Goal: Navigation & Orientation: Find specific page/section

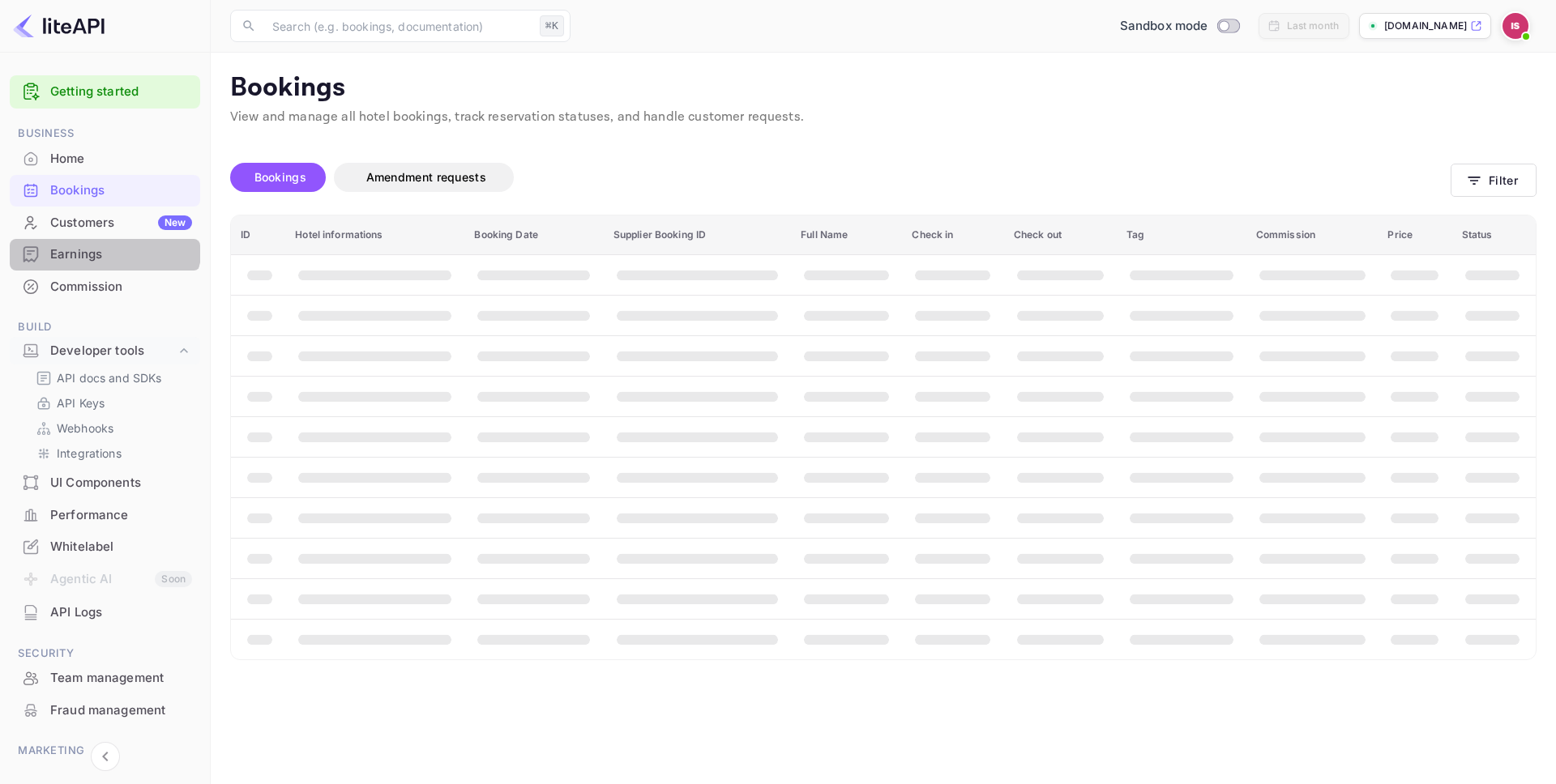
click at [103, 240] on div "Earnings" at bounding box center [105, 254] width 191 height 32
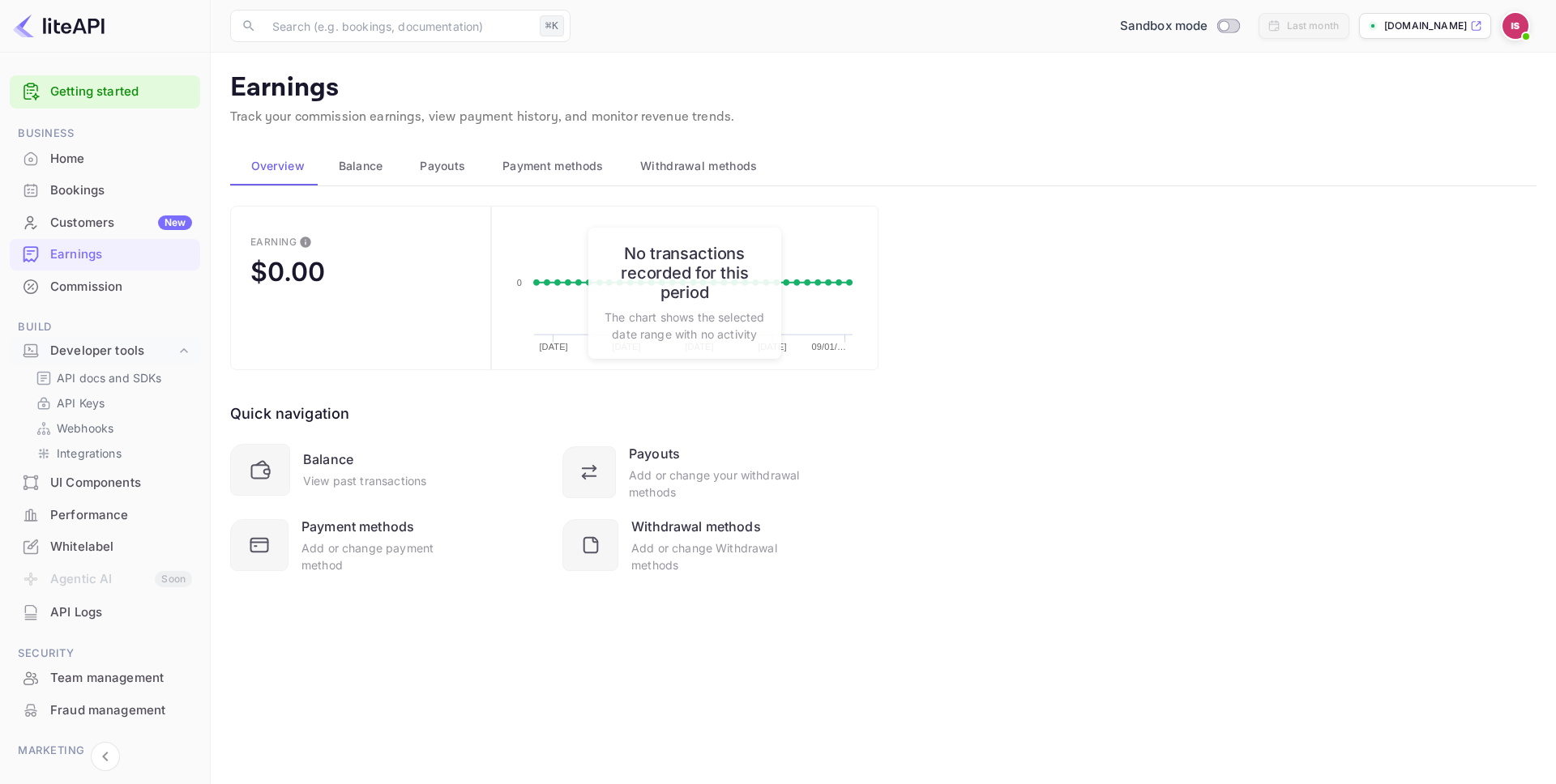
click at [105, 235] on div "Customers New" at bounding box center [105, 222] width 191 height 32
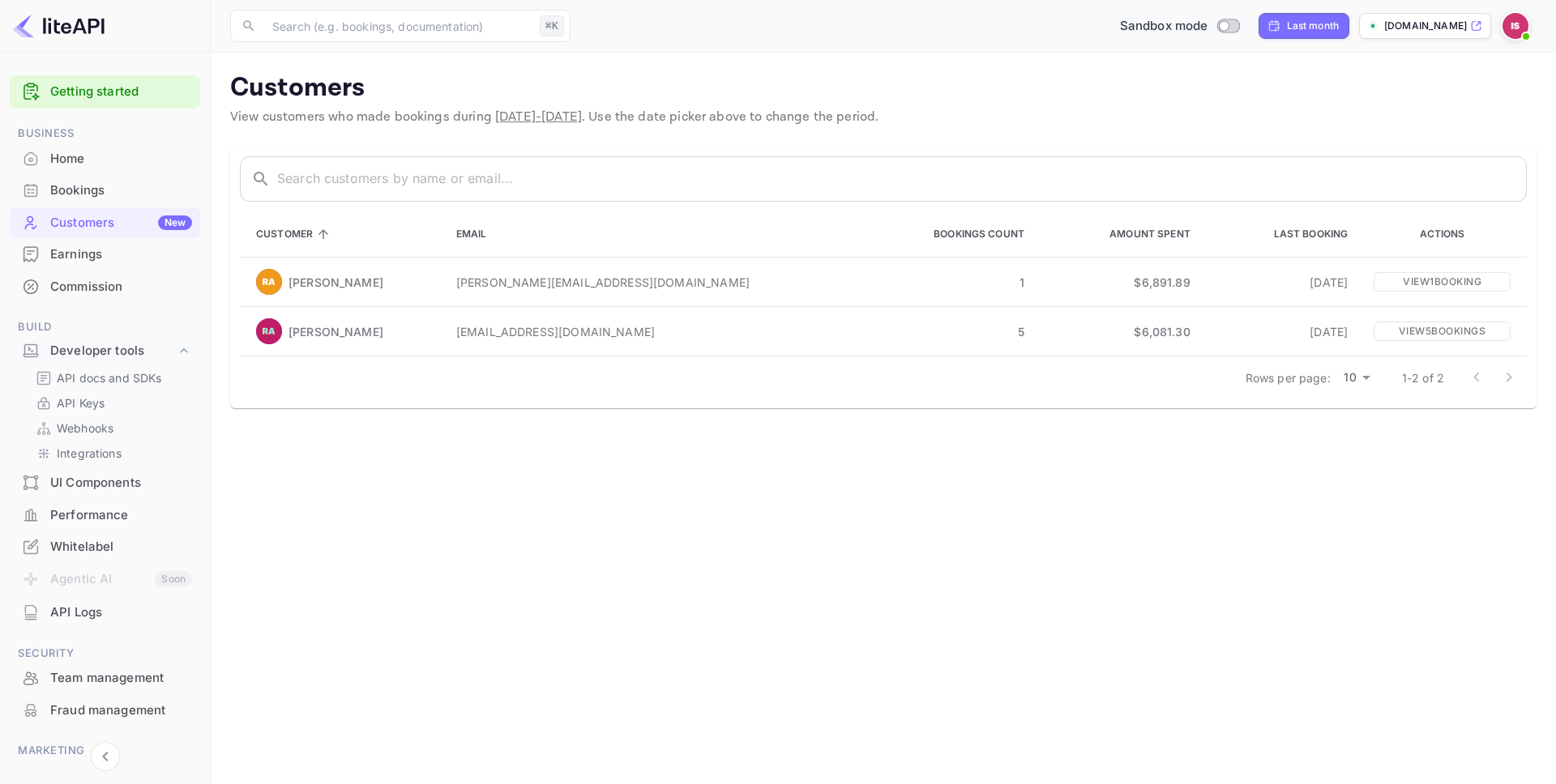
click at [1240, 28] on input "Switch to Production mode" at bounding box center [1224, 25] width 33 height 11
checkbox input "true"
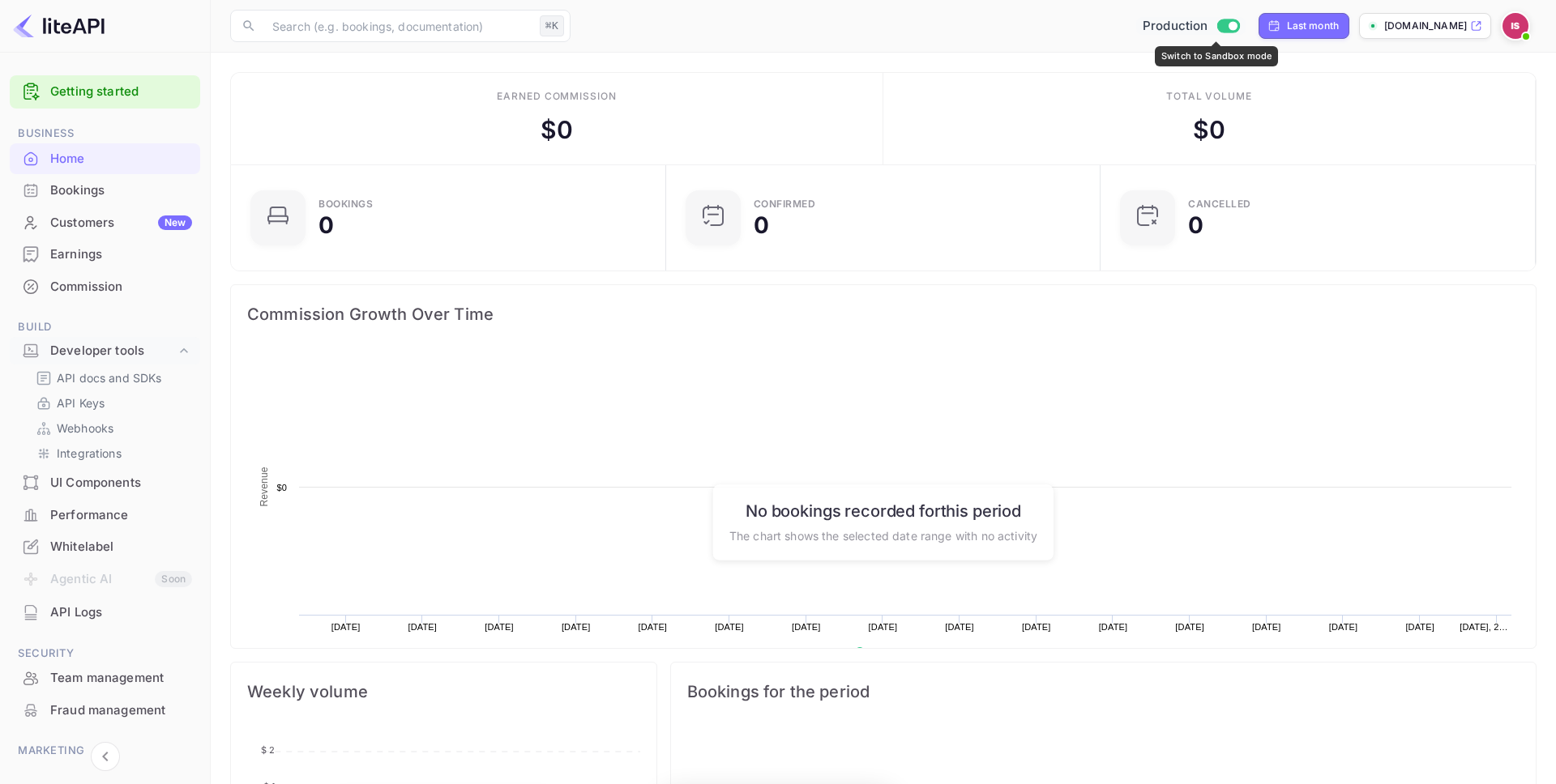
scroll to position [264, 425]
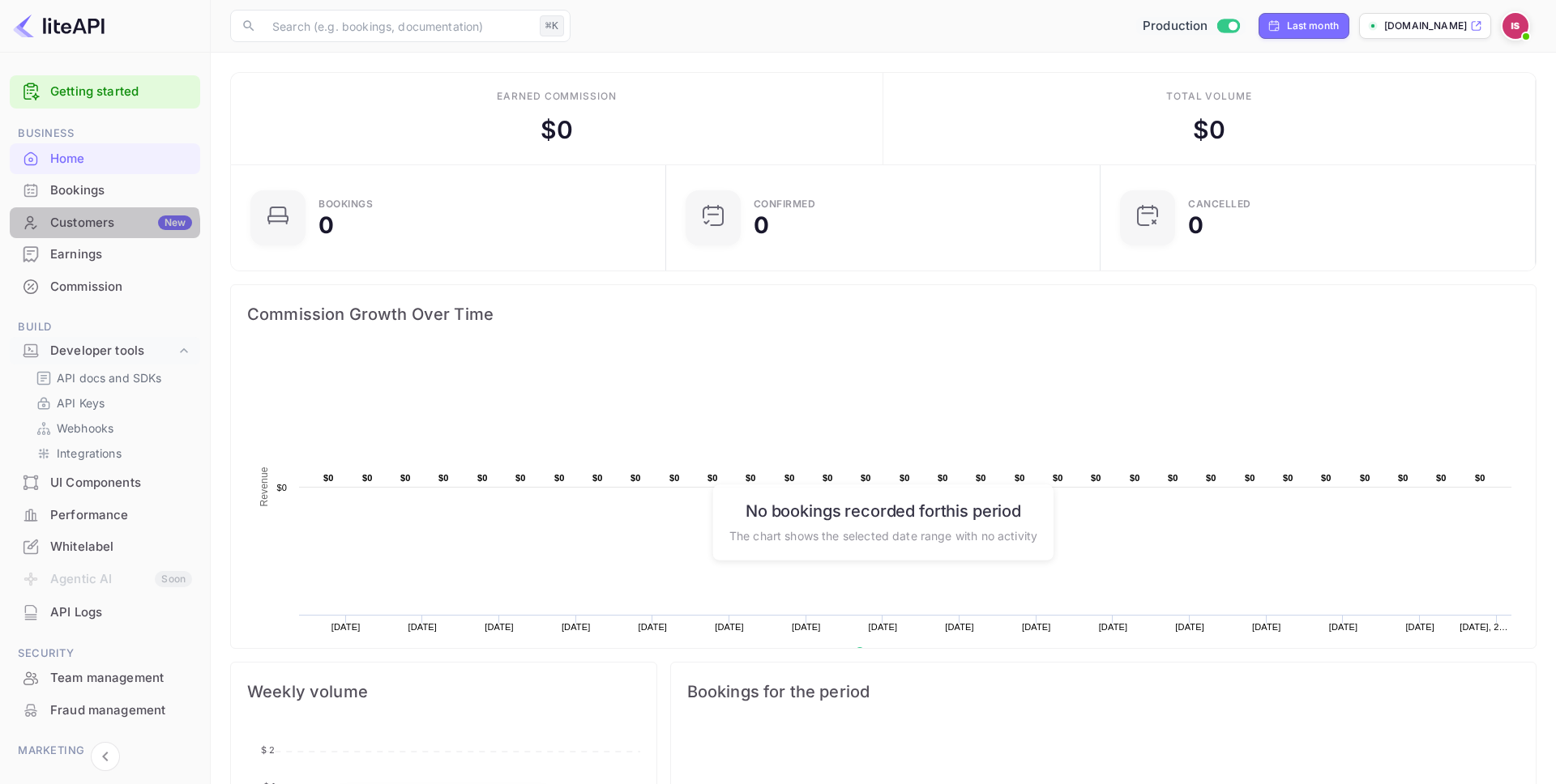
click at [100, 232] on div "Customers New" at bounding box center [105, 222] width 191 height 32
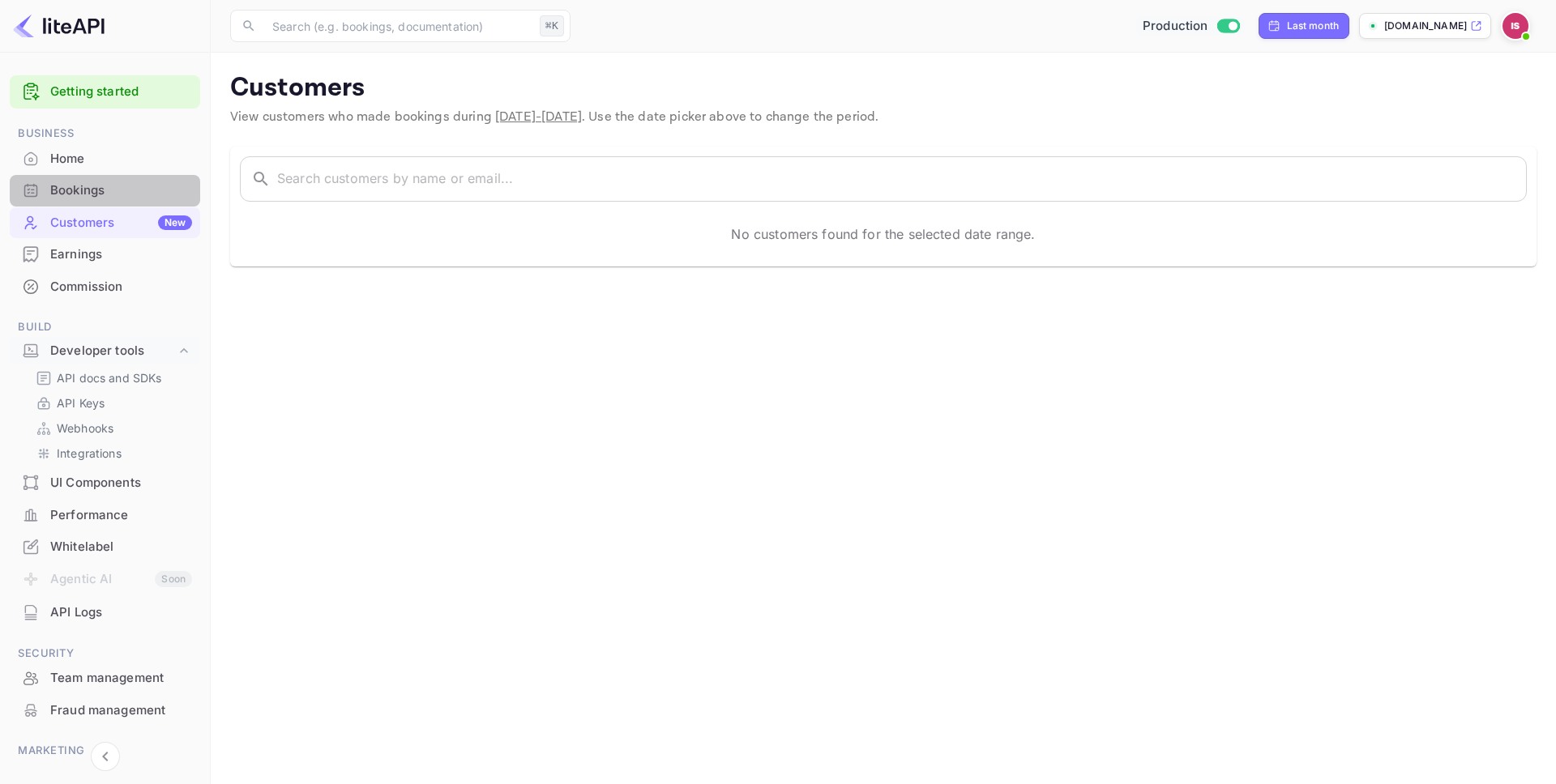
click at [114, 196] on div "Bookings" at bounding box center [121, 190] width 142 height 18
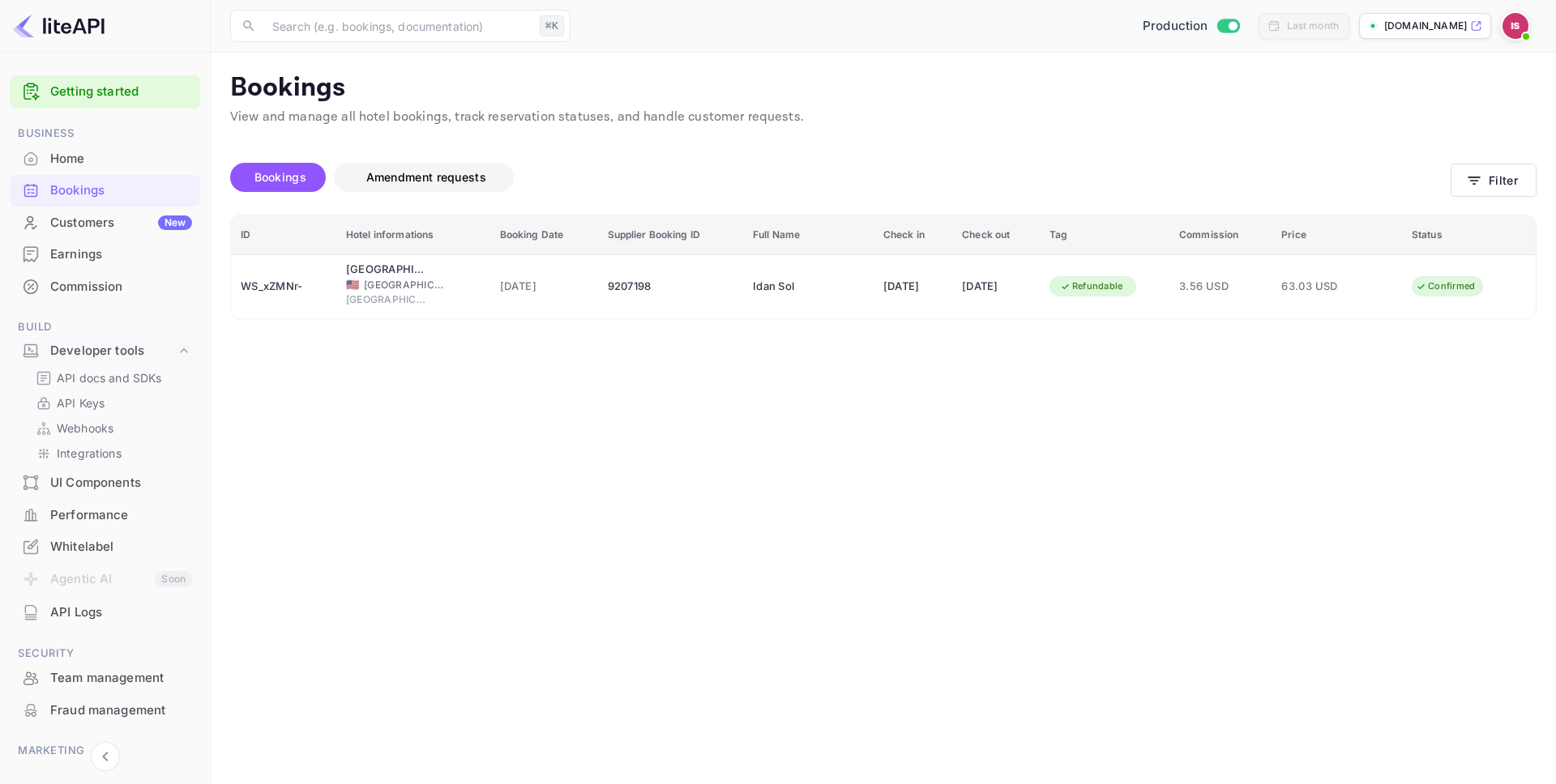
click at [378, 183] on span "Amendment requests" at bounding box center [426, 177] width 120 height 13
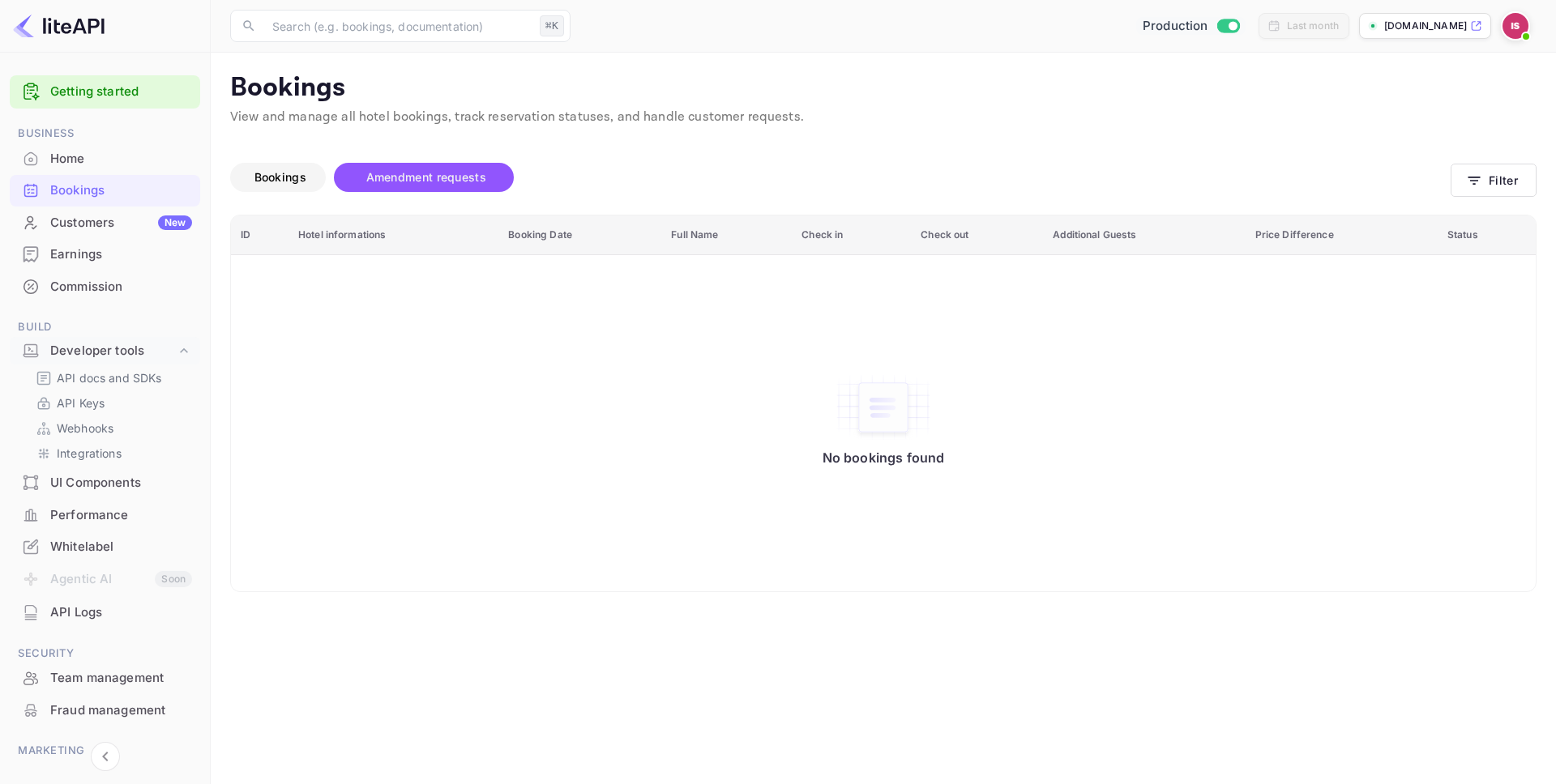
click at [315, 175] on div "Bookings" at bounding box center [278, 177] width 80 height 19
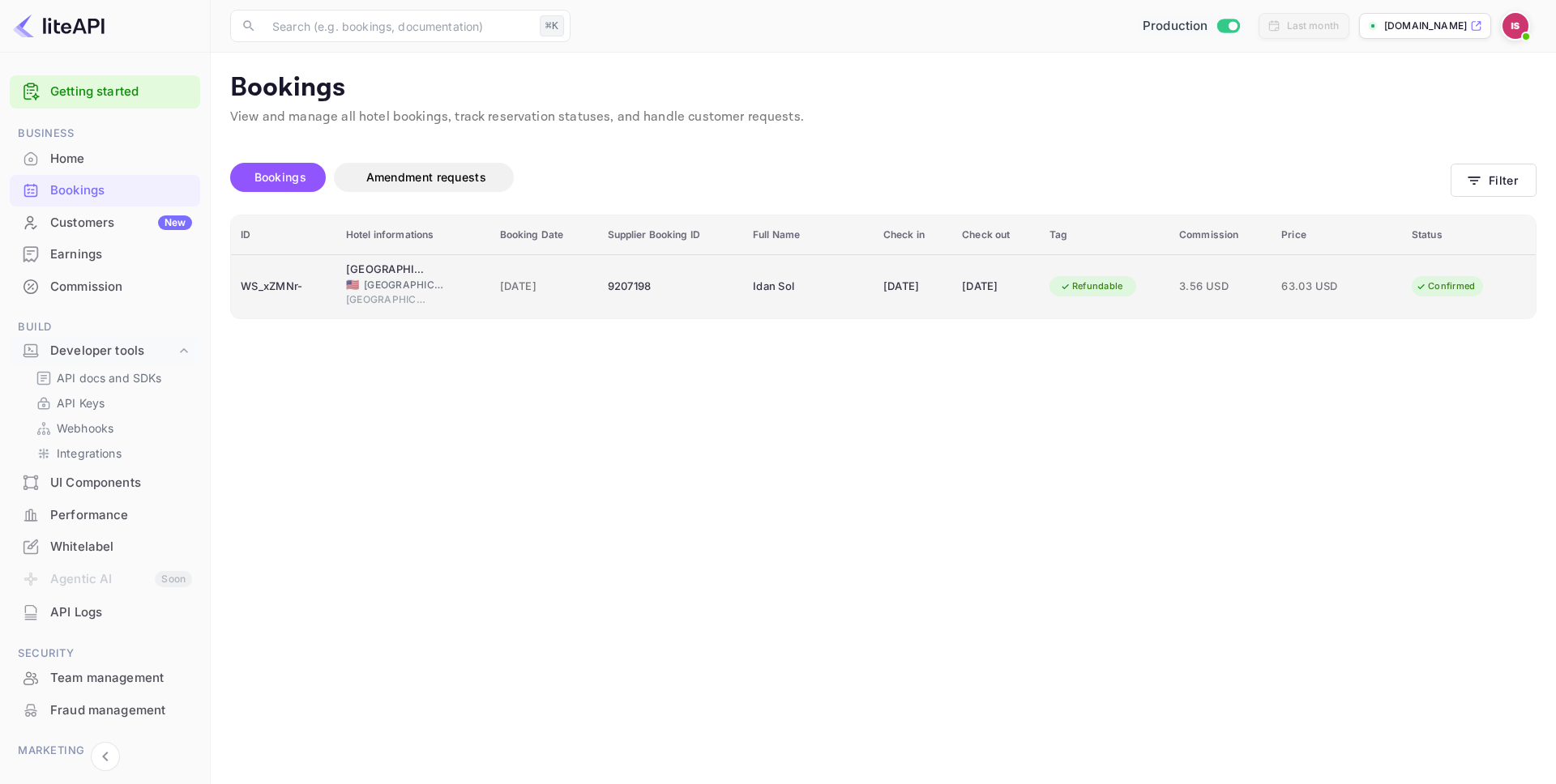
click at [987, 301] on td "[DATE]" at bounding box center [995, 286] width 87 height 64
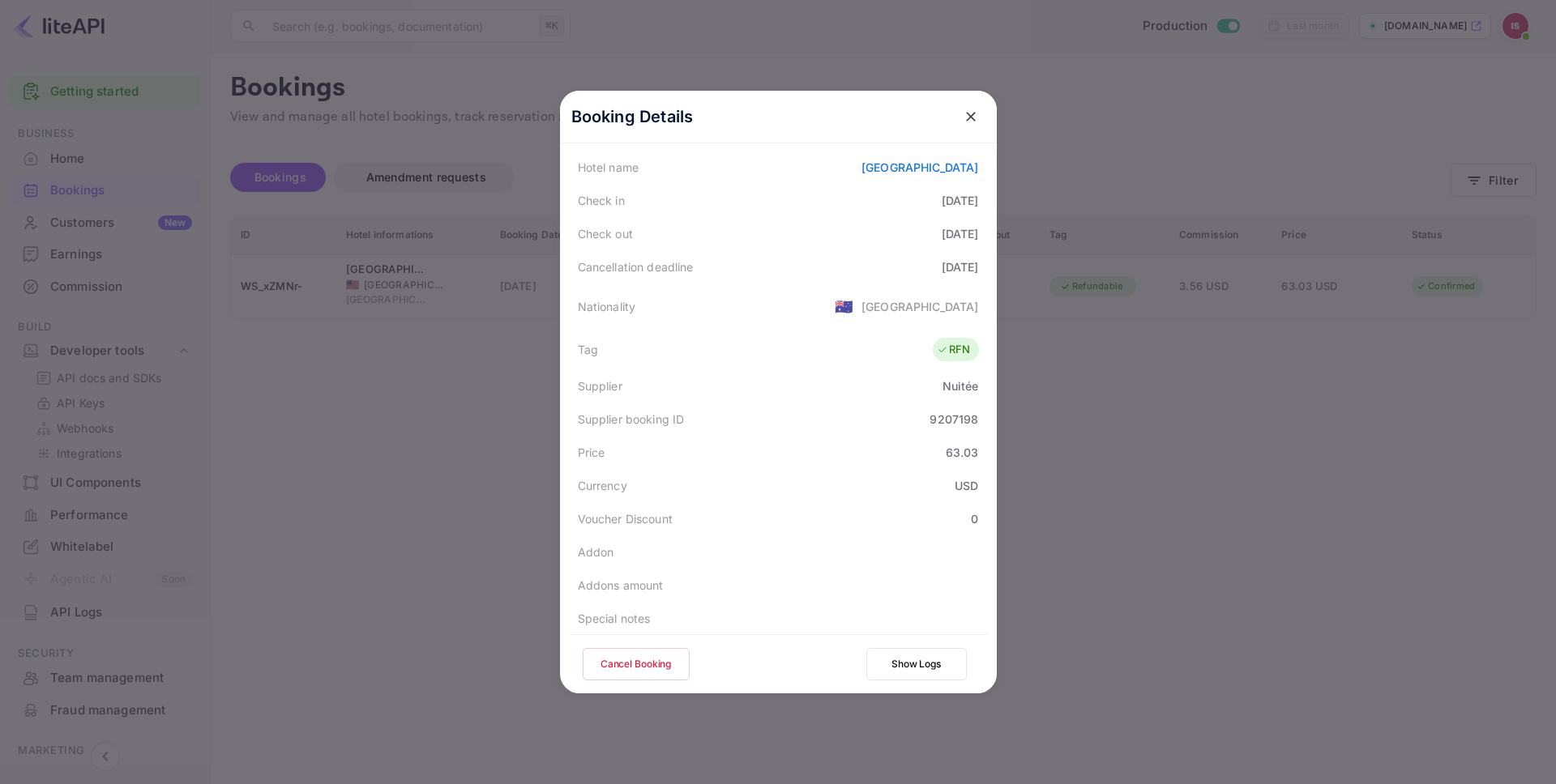
scroll to position [359, 0]
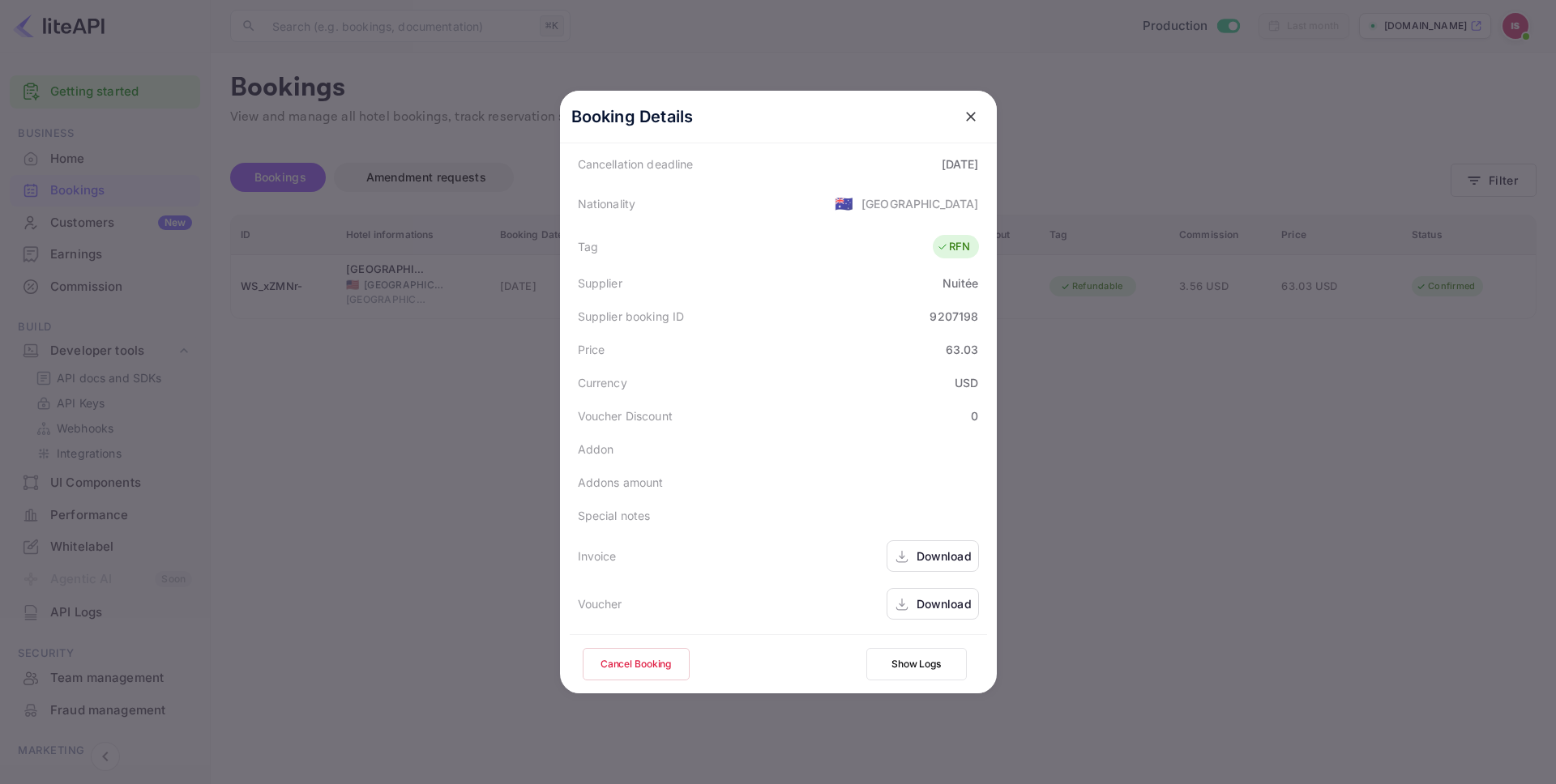
click at [724, 521] on div "Special notes" at bounding box center [778, 516] width 417 height 34
click at [976, 118] on icon "close" at bounding box center [970, 116] width 16 height 16
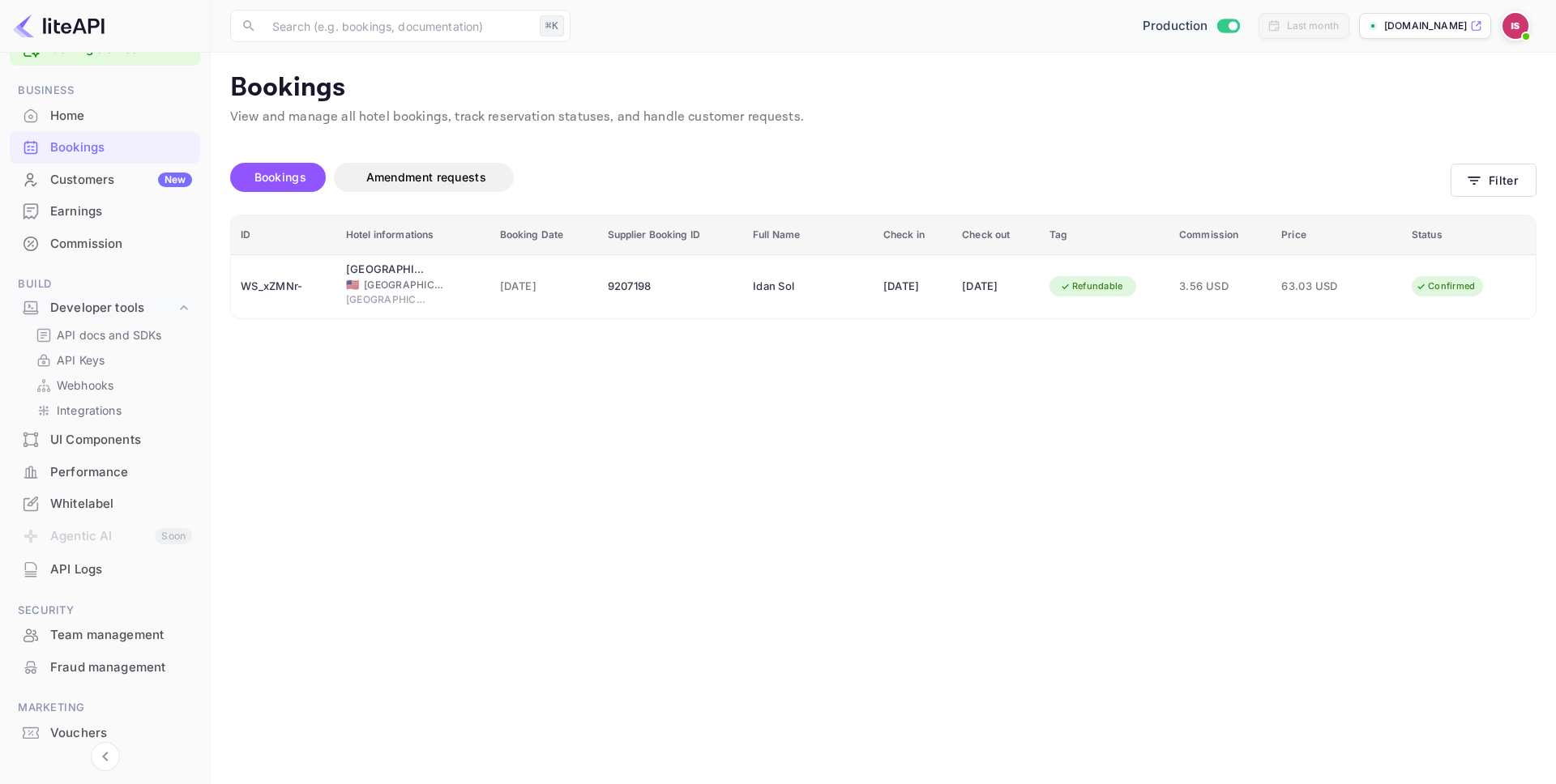
scroll to position [97, 0]
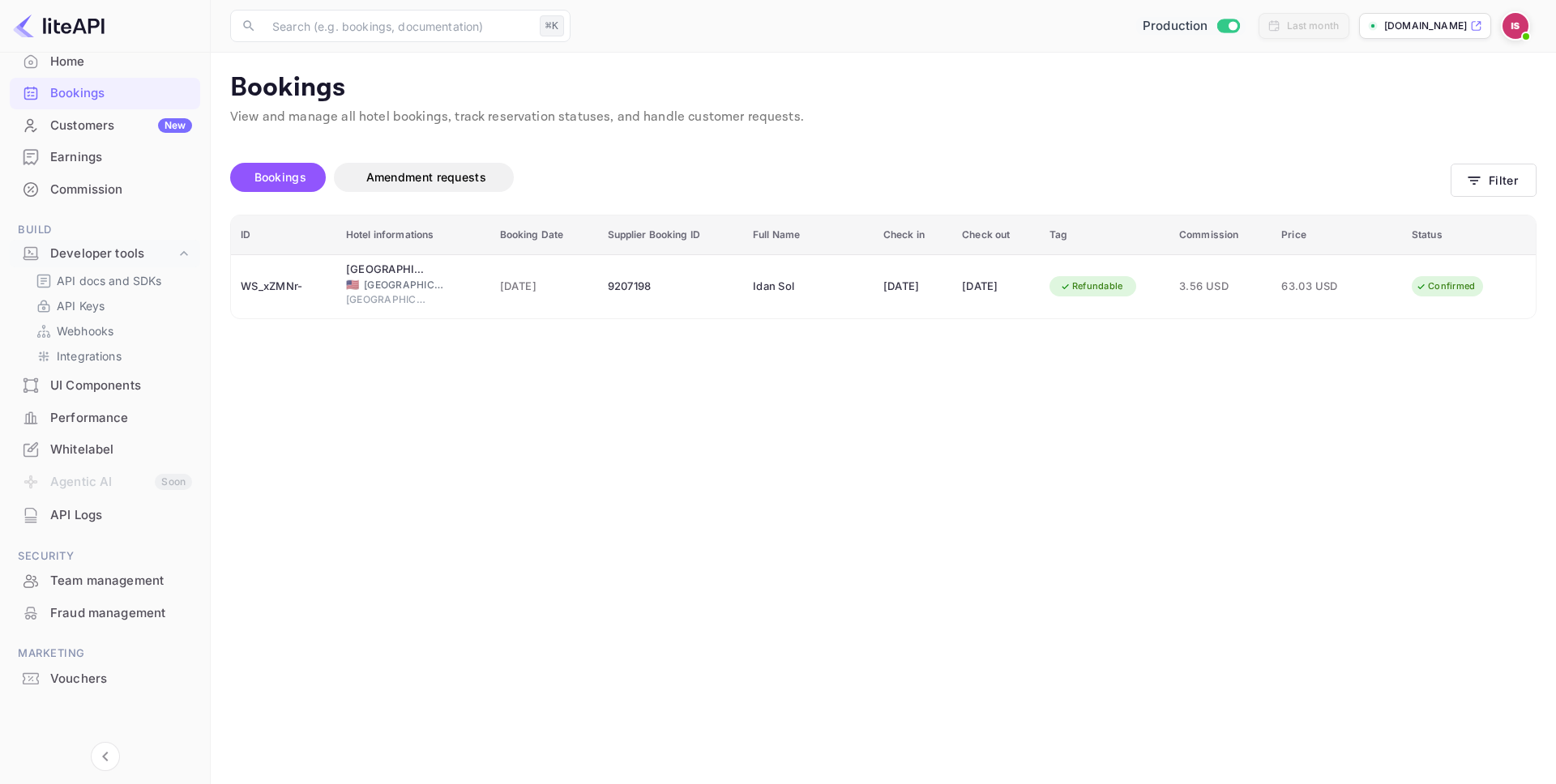
click at [88, 695] on div at bounding box center [105, 725] width 191 height 61
click at [88, 684] on div "Vouchers" at bounding box center [121, 679] width 142 height 18
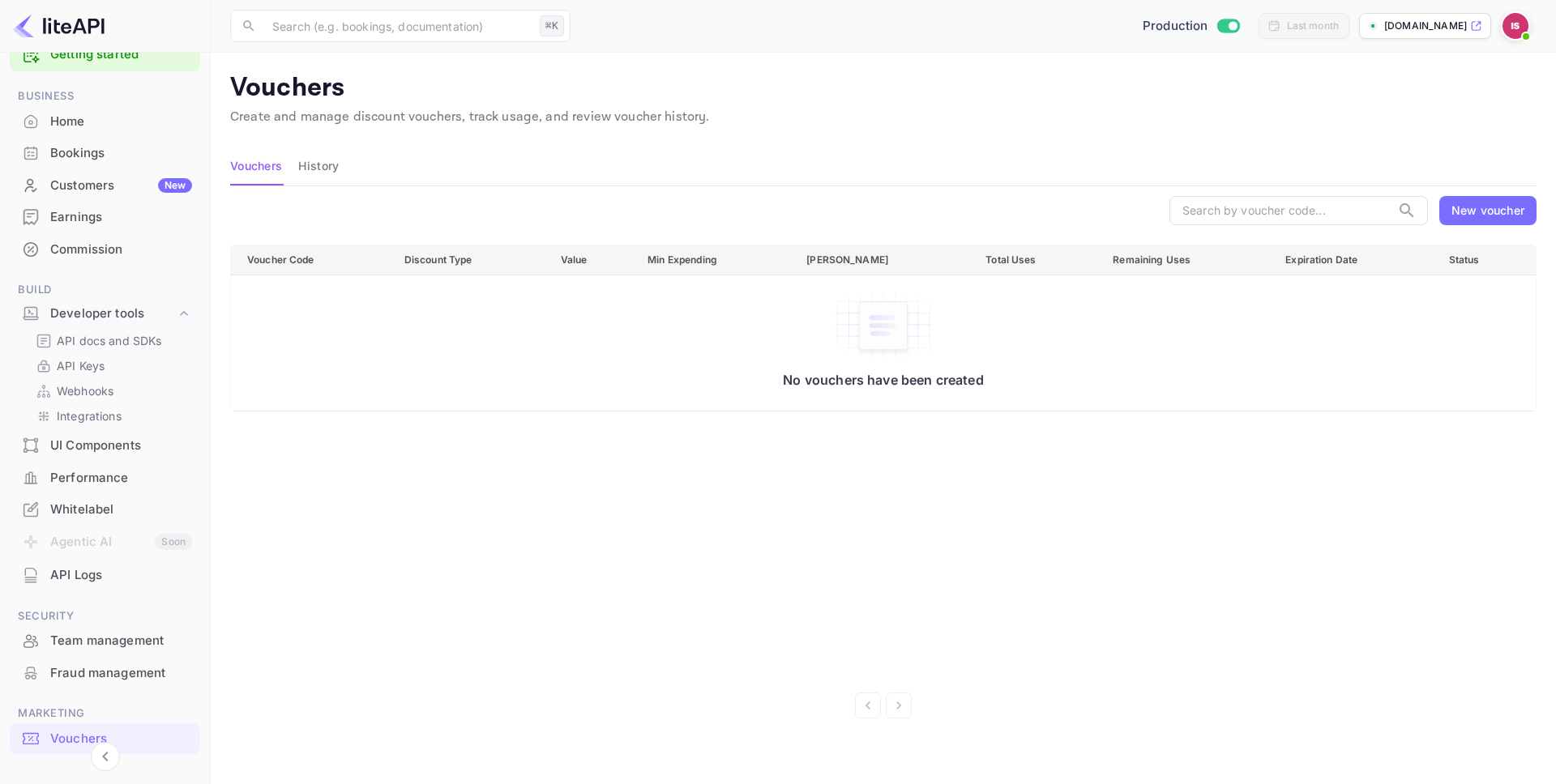
scroll to position [38, 0]
click at [107, 513] on div "Whitelabel" at bounding box center [121, 509] width 142 height 18
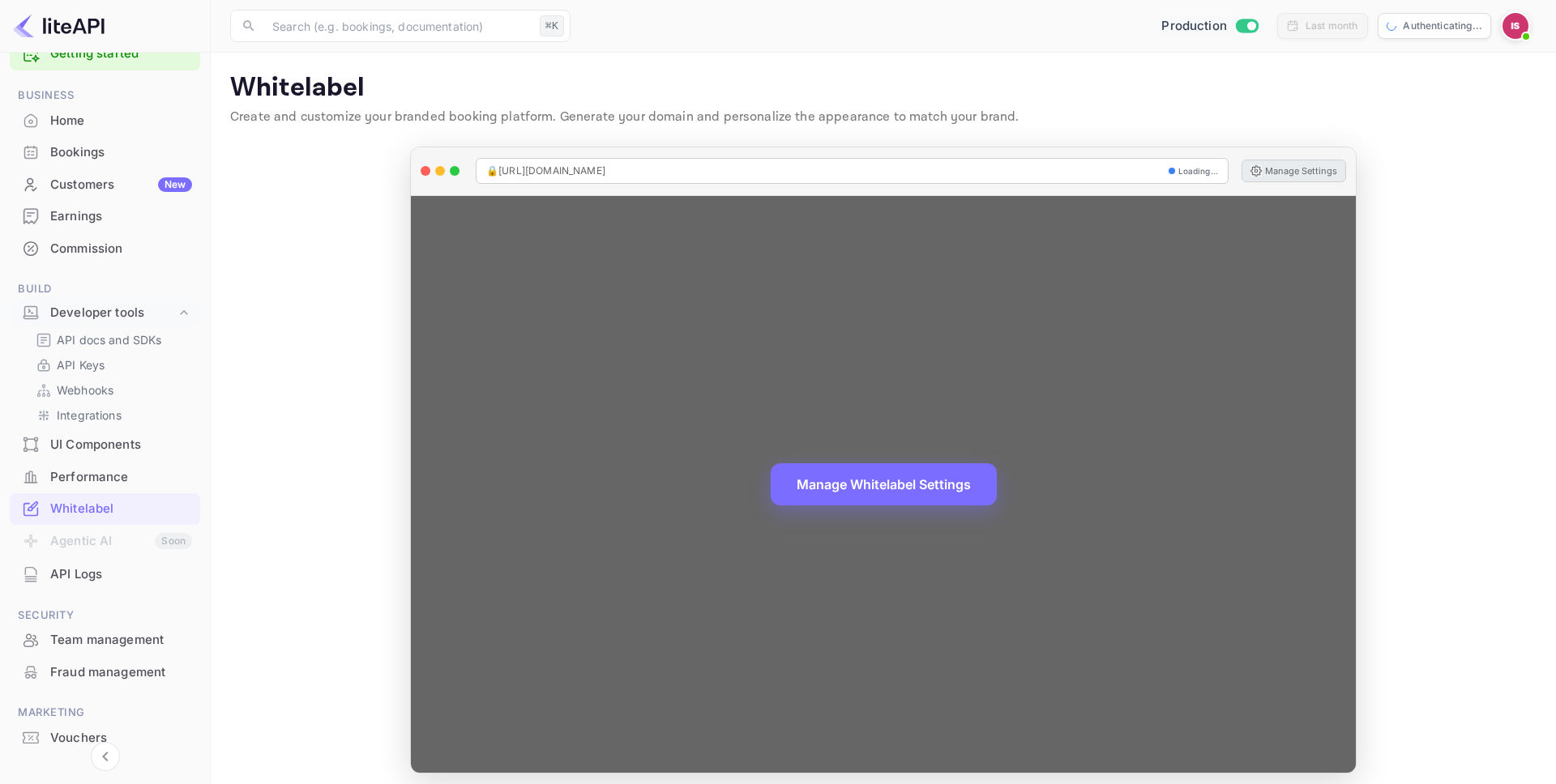
click at [1291, 162] on button "Manage Settings" at bounding box center [1293, 172] width 105 height 23
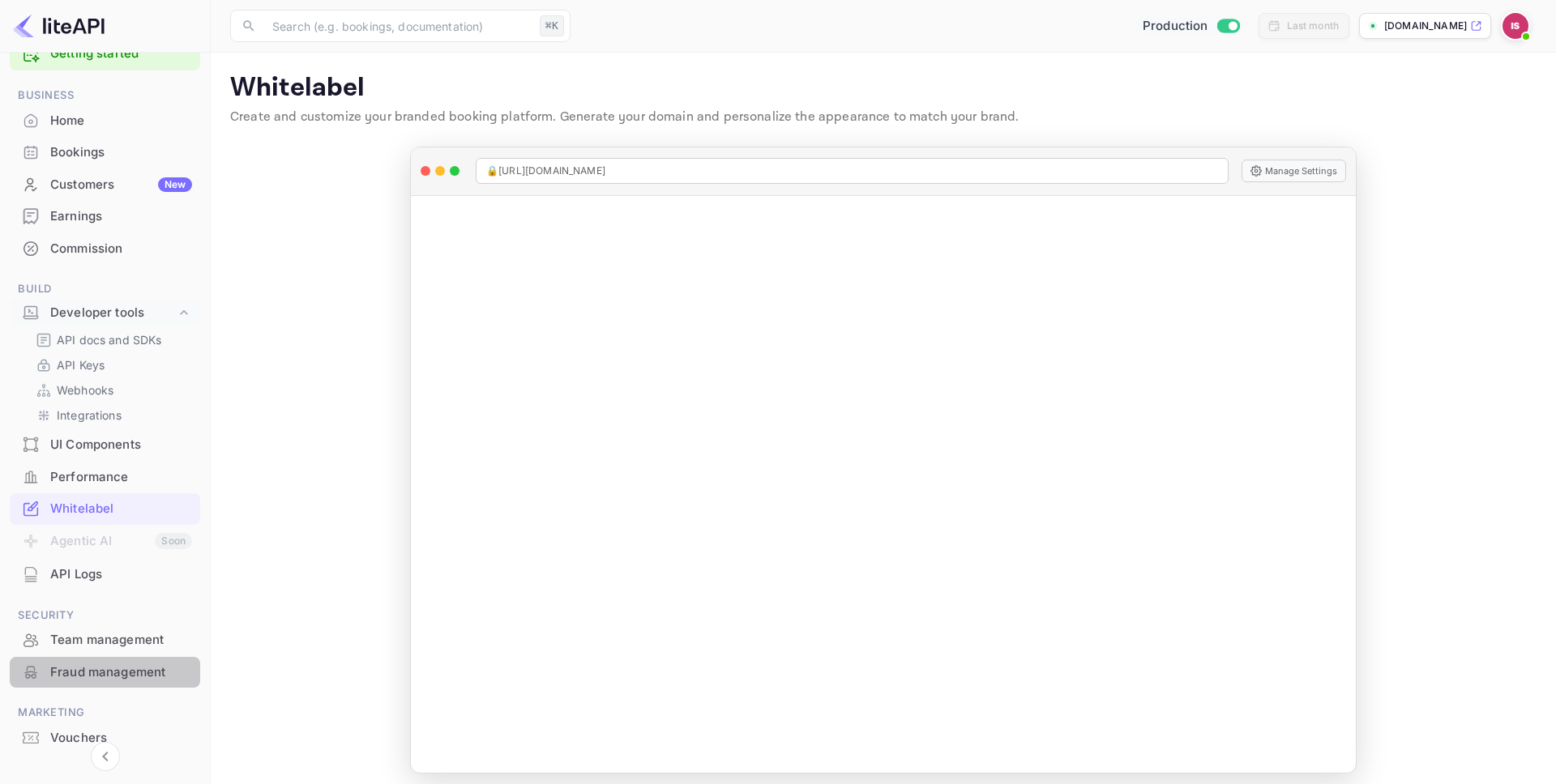
click at [127, 668] on div "Fraud management" at bounding box center [121, 672] width 142 height 18
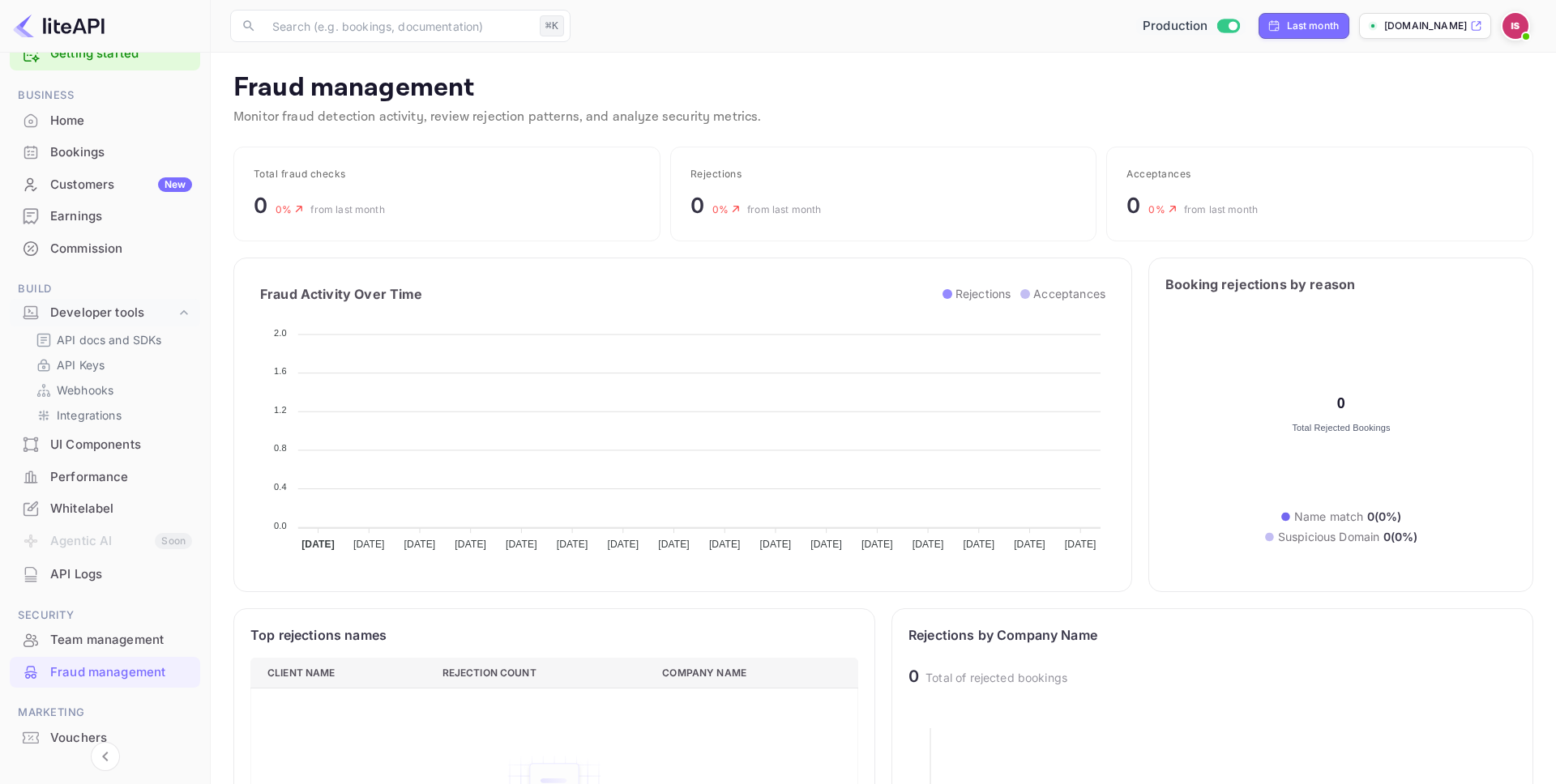
scroll to position [97, 0]
